Goal: Task Accomplishment & Management: Complete application form

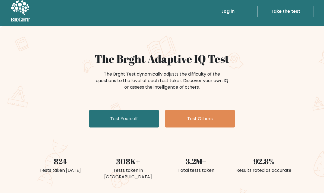
scroll to position [5, 0]
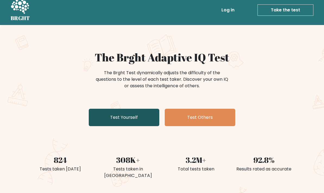
click at [153, 120] on link "Test Yourself" at bounding box center [124, 117] width 71 height 17
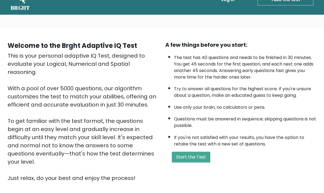
scroll to position [18, 0]
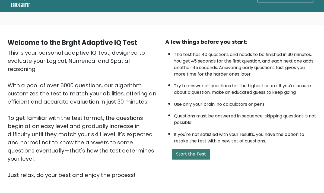
click at [201, 160] on button "Start the Test" at bounding box center [191, 154] width 39 height 11
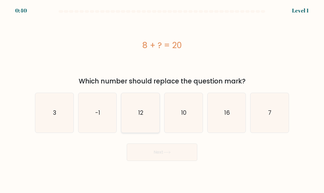
click at [149, 114] on icon "12" at bounding box center [140, 113] width 38 height 38
click at [162, 99] on input "c. 12" at bounding box center [162, 97] width 0 height 3
radio input "true"
click at [185, 157] on button "Next" at bounding box center [162, 151] width 71 height 17
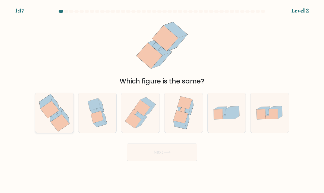
click at [48, 132] on icon at bounding box center [54, 113] width 37 height 40
click at [162, 99] on input "a." at bounding box center [162, 97] width 0 height 3
radio input "true"
click at [194, 159] on button "Next" at bounding box center [162, 151] width 71 height 17
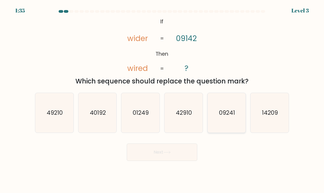
click at [224, 116] on text "09241" at bounding box center [227, 113] width 16 height 8
click at [162, 99] on input "e. 09241" at bounding box center [162, 97] width 0 height 3
radio input "true"
click at [195, 161] on button "Next" at bounding box center [162, 151] width 71 height 17
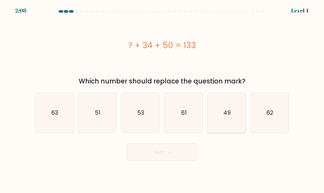
click at [233, 123] on icon "49" at bounding box center [227, 113] width 38 height 38
click at [162, 99] on input "e. 49" at bounding box center [162, 97] width 0 height 3
radio input "true"
click at [190, 161] on button "Next" at bounding box center [162, 151] width 71 height 17
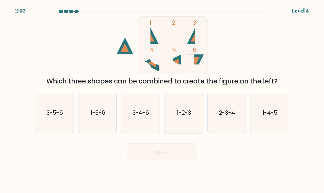
click at [188, 116] on text "1-2-3" at bounding box center [184, 113] width 14 height 8
click at [162, 99] on input "d. 1-2-3" at bounding box center [162, 97] width 0 height 3
radio input "true"
click at [184, 161] on button "Next" at bounding box center [162, 151] width 71 height 17
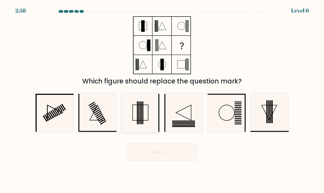
click at [148, 123] on icon at bounding box center [140, 113] width 38 height 38
click at [162, 99] on input "c." at bounding box center [162, 97] width 0 height 3
radio input "true"
click at [160, 158] on button "Next" at bounding box center [162, 151] width 71 height 17
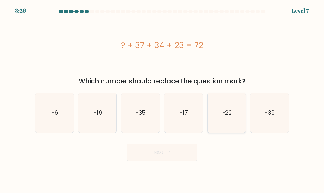
click at [243, 126] on icon "-22" at bounding box center [227, 113] width 38 height 38
click at [162, 99] on input "e. -22" at bounding box center [162, 97] width 0 height 3
radio input "true"
click at [188, 155] on button "Next" at bounding box center [162, 151] width 71 height 17
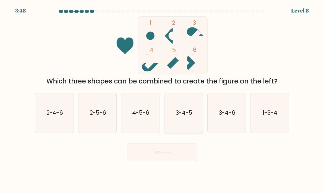
click at [187, 127] on icon "3-4-5" at bounding box center [184, 113] width 38 height 38
click at [162, 99] on input "d. 3-4-5" at bounding box center [162, 97] width 0 height 3
radio input "true"
click at [168, 161] on button "Next" at bounding box center [162, 151] width 71 height 17
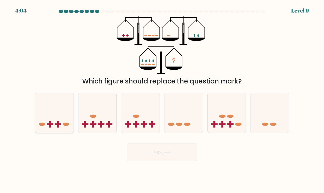
click at [62, 125] on icon at bounding box center [54, 113] width 38 height 32
click at [162, 99] on input "a." at bounding box center [162, 97] width 0 height 3
radio input "true"
click at [144, 159] on button "Next" at bounding box center [162, 151] width 71 height 17
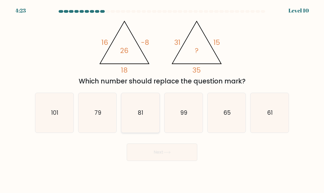
click at [142, 125] on icon "81" at bounding box center [140, 113] width 38 height 38
click at [162, 99] on input "c. 81" at bounding box center [162, 97] width 0 height 3
radio input "true"
click at [165, 161] on button "Next" at bounding box center [162, 151] width 71 height 17
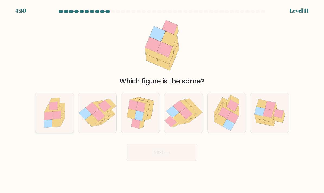
click at [58, 119] on icon at bounding box center [56, 115] width 8 height 8
click at [162, 99] on input "a." at bounding box center [162, 97] width 0 height 3
radio input "true"
click at [96, 126] on icon at bounding box center [91, 120] width 13 height 12
click at [162, 99] on input "b." at bounding box center [162, 97] width 0 height 3
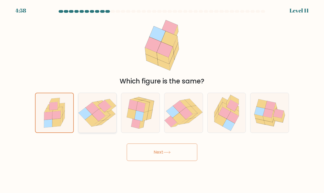
radio input "true"
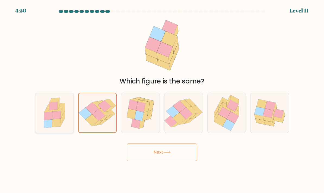
click at [63, 130] on icon at bounding box center [54, 113] width 32 height 40
click at [162, 99] on input "a." at bounding box center [162, 97] width 0 height 3
radio input "true"
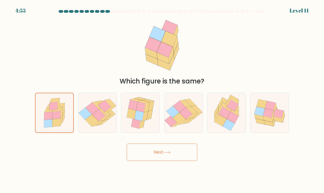
click at [151, 161] on button "Next" at bounding box center [162, 151] width 71 height 17
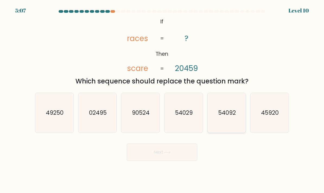
click at [231, 116] on text "54092" at bounding box center [227, 113] width 18 height 8
click at [162, 99] on input "e. 54092" at bounding box center [162, 97] width 0 height 3
radio input "true"
click at [178, 158] on button "Next" at bounding box center [162, 151] width 71 height 17
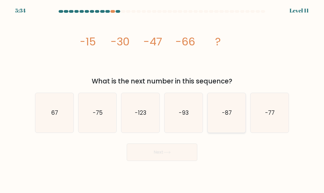
click at [233, 125] on icon "-87" at bounding box center [227, 113] width 38 height 38
click at [162, 99] on input "e. -87" at bounding box center [162, 97] width 0 height 3
radio input "true"
click at [188, 161] on button "Next" at bounding box center [162, 151] width 71 height 17
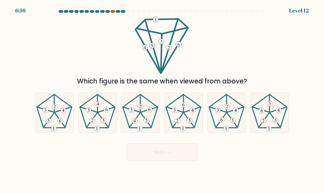
click at [112, 10] on div at bounding box center [113, 11] width 5 height 3
click at [117, 11] on div at bounding box center [118, 11] width 5 height 3
click at [262, 113] on 406 at bounding box center [262, 111] width 6 height 6
click at [162, 99] on input "f." at bounding box center [162, 97] width 0 height 3
radio input "true"
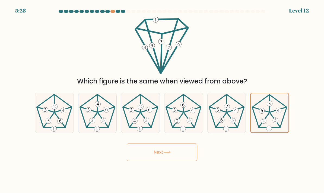
click at [182, 161] on button "Next" at bounding box center [162, 151] width 71 height 17
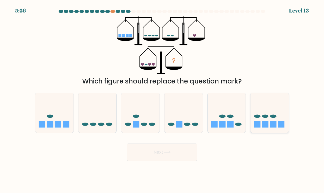
click at [260, 115] on icon at bounding box center [270, 113] width 38 height 32
click at [162, 99] on input "f." at bounding box center [162, 97] width 0 height 3
radio input "true"
click at [184, 160] on button "Next" at bounding box center [162, 151] width 71 height 17
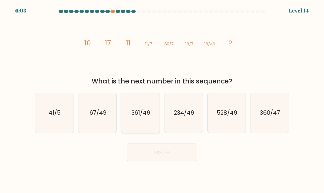
click at [145, 112] on icon "361/49" at bounding box center [140, 113] width 38 height 38
click at [162, 99] on input "c. 361/49" at bounding box center [162, 97] width 0 height 3
radio input "true"
click at [169, 161] on button "Next" at bounding box center [162, 151] width 71 height 17
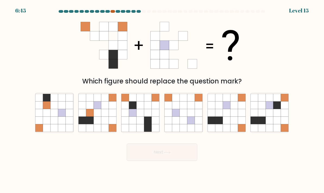
click at [113, 11] on div at bounding box center [113, 11] width 5 height 3
click at [148, 109] on icon at bounding box center [148, 105] width 8 height 8
click at [162, 99] on input "c." at bounding box center [162, 97] width 0 height 3
radio input "true"
click at [169, 161] on button "Next" at bounding box center [162, 151] width 71 height 17
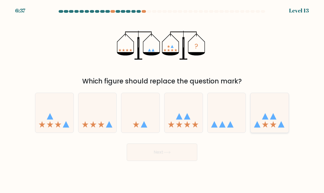
click at [272, 127] on icon at bounding box center [270, 113] width 38 height 32
click at [162, 99] on input "f." at bounding box center [162, 97] width 0 height 3
radio input "true"
click at [191, 161] on button "Next" at bounding box center [162, 151] width 71 height 17
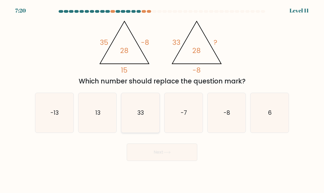
click at [154, 120] on icon "33" at bounding box center [140, 113] width 38 height 38
click at [162, 99] on input "c. 33" at bounding box center [162, 97] width 0 height 3
radio input "true"
click at [184, 161] on button "Next" at bounding box center [162, 151] width 71 height 17
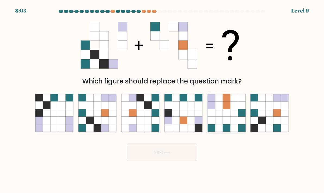
click at [231, 116] on icon at bounding box center [235, 113] width 8 height 8
click at [162, 99] on input "e." at bounding box center [162, 97] width 0 height 3
radio input "true"
click at [187, 155] on button "Next" at bounding box center [162, 151] width 71 height 17
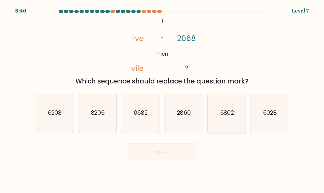
click at [245, 124] on icon "6802" at bounding box center [227, 113] width 38 height 38
click at [162, 99] on input "e. 6802" at bounding box center [162, 97] width 0 height 3
radio input "true"
click at [186, 160] on button "Next" at bounding box center [162, 151] width 71 height 17
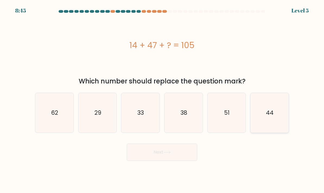
click at [273, 130] on icon "44" at bounding box center [270, 113] width 38 height 38
click at [162, 99] on input "f. 44" at bounding box center [162, 97] width 0 height 3
radio input "true"
click at [190, 161] on button "Next" at bounding box center [162, 151] width 71 height 17
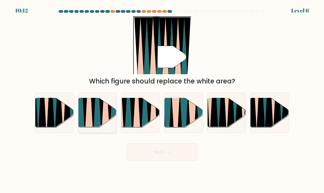
click at [110, 125] on icon at bounding box center [110, 98] width 8 height 76
click at [162, 99] on input "b." at bounding box center [162, 97] width 0 height 3
radio input "true"
click at [148, 159] on button "Next" at bounding box center [162, 151] width 71 height 17
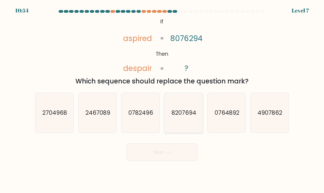
click at [174, 116] on text "8207694" at bounding box center [184, 113] width 25 height 8
click at [162, 99] on input "d. 8207694" at bounding box center [162, 97] width 0 height 3
radio input "true"
click at [158, 161] on button "Next" at bounding box center [162, 151] width 71 height 17
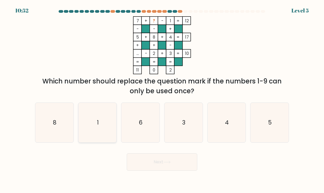
click at [88, 125] on icon "1" at bounding box center [97, 122] width 38 height 38
click at [162, 99] on input "b. 1" at bounding box center [162, 97] width 0 height 3
radio input "true"
click at [140, 165] on button "Next" at bounding box center [162, 161] width 71 height 17
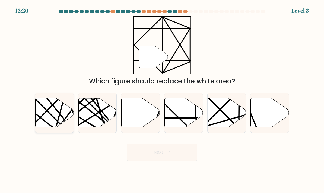
click at [63, 125] on icon at bounding box center [55, 112] width 38 height 29
click at [162, 99] on input "a." at bounding box center [162, 97] width 0 height 3
radio input "true"
click at [141, 161] on button "Next" at bounding box center [162, 151] width 71 height 17
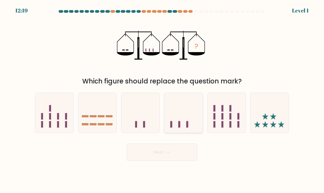
click at [168, 127] on icon at bounding box center [184, 113] width 38 height 32
click at [162, 99] on input "d." at bounding box center [162, 97] width 0 height 3
radio input "true"
click at [156, 161] on button "Next" at bounding box center [162, 151] width 71 height 17
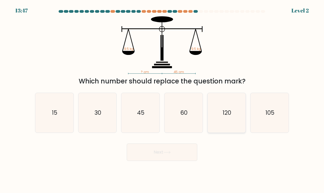
click at [225, 124] on icon "120" at bounding box center [227, 113] width 38 height 38
click at [162, 99] on input "e. 120" at bounding box center [162, 97] width 0 height 3
radio input "true"
click at [184, 161] on button "Next" at bounding box center [162, 151] width 71 height 17
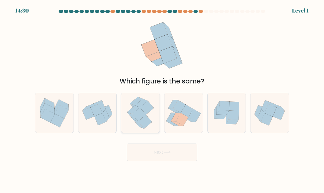
click at [138, 114] on icon at bounding box center [133, 109] width 13 height 8
click at [162, 99] on input "c." at bounding box center [162, 97] width 0 height 3
radio input "true"
click at [185, 123] on icon at bounding box center [182, 119] width 12 height 13
click at [162, 99] on input "d." at bounding box center [162, 97] width 0 height 3
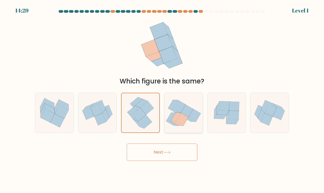
radio input "true"
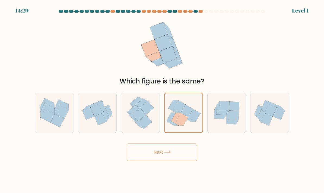
click at [176, 157] on button "Next" at bounding box center [162, 151] width 71 height 17
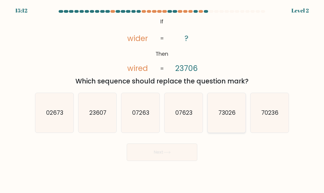
click at [236, 118] on icon "73026" at bounding box center [227, 113] width 38 height 38
click at [162, 99] on input "e. 73026" at bounding box center [162, 97] width 0 height 3
radio input "true"
click at [191, 161] on button "Next" at bounding box center [162, 151] width 71 height 17
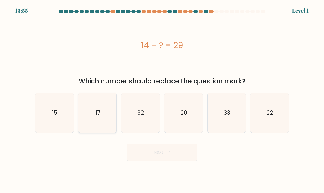
click at [95, 119] on icon "17" at bounding box center [97, 113] width 38 height 38
click at [162, 99] on input "b. 17" at bounding box center [162, 97] width 0 height 3
radio input "true"
click at [153, 161] on button "Next" at bounding box center [162, 151] width 71 height 17
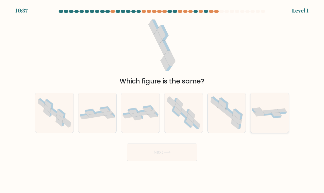
click at [285, 114] on icon at bounding box center [283, 113] width 8 height 2
click at [162, 99] on input "f." at bounding box center [162, 97] width 0 height 3
radio input "true"
click at [174, 157] on button "Next" at bounding box center [162, 151] width 71 height 17
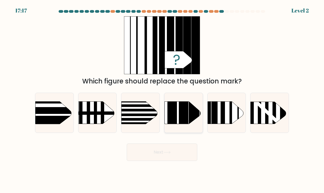
click at [189, 122] on rect at bounding box center [194, 94] width 10 height 76
click at [162, 99] on input "d." at bounding box center [162, 97] width 0 height 3
radio input "true"
click at [180, 161] on button "Next" at bounding box center [162, 151] width 71 height 17
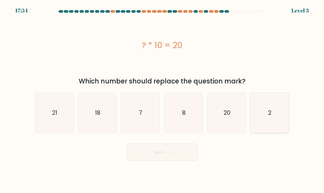
click at [266, 118] on icon "2" at bounding box center [270, 113] width 38 height 38
click at [162, 99] on input "f. 2" at bounding box center [162, 97] width 0 height 3
radio input "true"
click at [178, 161] on button "Next" at bounding box center [162, 151] width 71 height 17
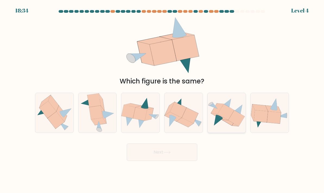
click at [223, 116] on icon at bounding box center [226, 112] width 17 height 16
click at [162, 99] on input "e." at bounding box center [162, 97] width 0 height 3
radio input "true"
click at [173, 161] on button "Next" at bounding box center [162, 151] width 71 height 17
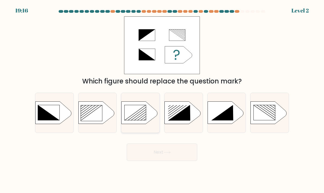
click at [136, 118] on rect at bounding box center [135, 112] width 21 height 15
click at [162, 99] on input "c." at bounding box center [162, 97] width 0 height 3
radio input "true"
click at [155, 161] on button "Next" at bounding box center [162, 151] width 71 height 17
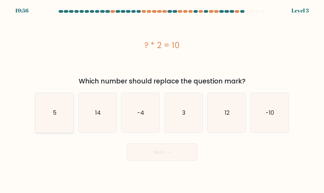
click at [64, 125] on icon "5" at bounding box center [54, 113] width 38 height 38
click at [162, 99] on input "a. 5" at bounding box center [162, 97] width 0 height 3
radio input "true"
click at [143, 151] on button "Next" at bounding box center [162, 151] width 71 height 17
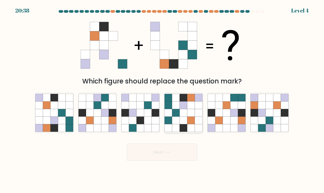
click at [186, 116] on icon at bounding box center [184, 113] width 8 height 8
click at [162, 99] on input "d." at bounding box center [162, 97] width 0 height 3
radio input "true"
click at [172, 161] on button "Next" at bounding box center [162, 151] width 71 height 17
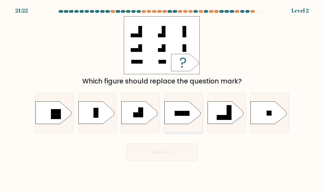
click at [189, 116] on rect at bounding box center [187, 113] width 5 height 5
click at [162, 99] on input "d." at bounding box center [162, 97] width 0 height 3
radio input "true"
click at [177, 161] on button "Next" at bounding box center [162, 151] width 71 height 17
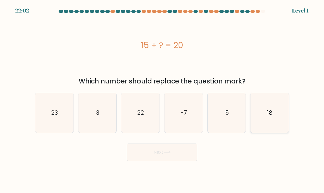
click at [258, 125] on icon "18" at bounding box center [270, 113] width 38 height 38
click at [162, 99] on input "f. 18" at bounding box center [162, 97] width 0 height 3
radio input "true"
click at [179, 161] on button "Next" at bounding box center [162, 151] width 71 height 17
